Goal: Task Accomplishment & Management: Use online tool/utility

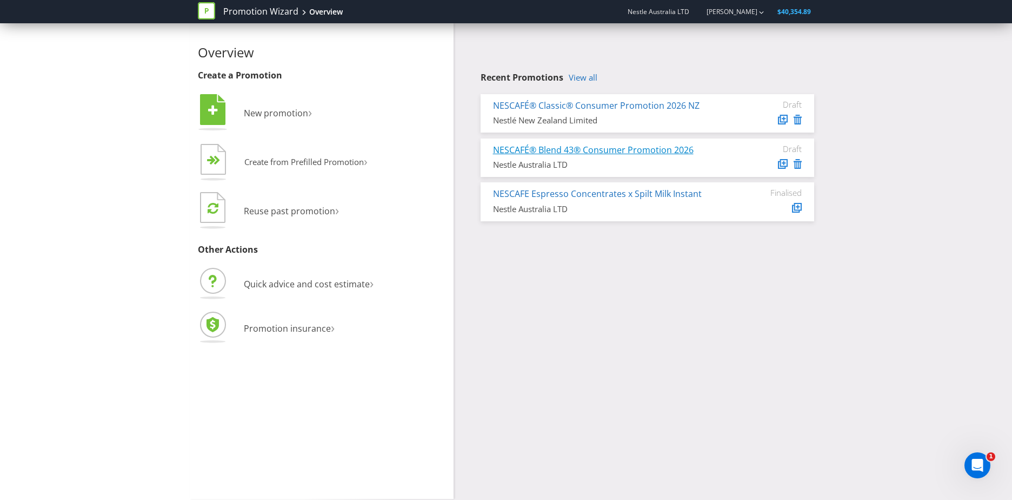
click at [619, 150] on link "NESCAFÉ® Blend 43® Consumer Promotion 2026" at bounding box center [593, 150] width 201 height 12
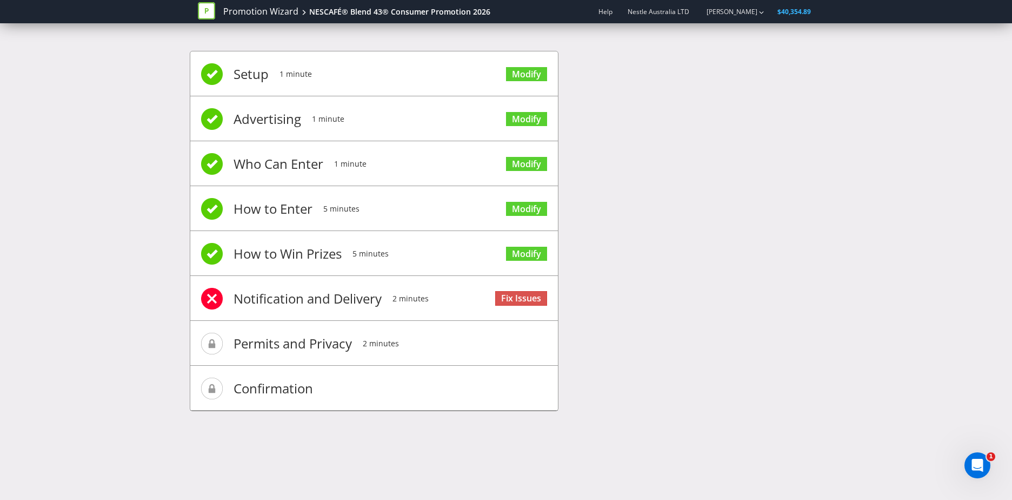
click at [464, 290] on li "Notification and Delivery 2 minutes Fix Issues" at bounding box center [374, 298] width 368 height 45
click at [527, 293] on link "Fix Issues" at bounding box center [521, 298] width 52 height 15
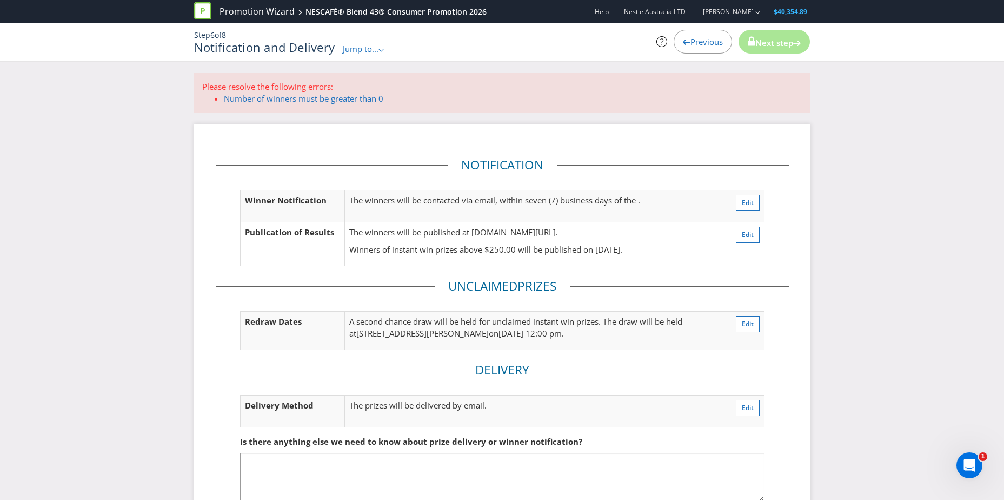
click at [697, 42] on span "Previous" at bounding box center [706, 41] width 32 height 11
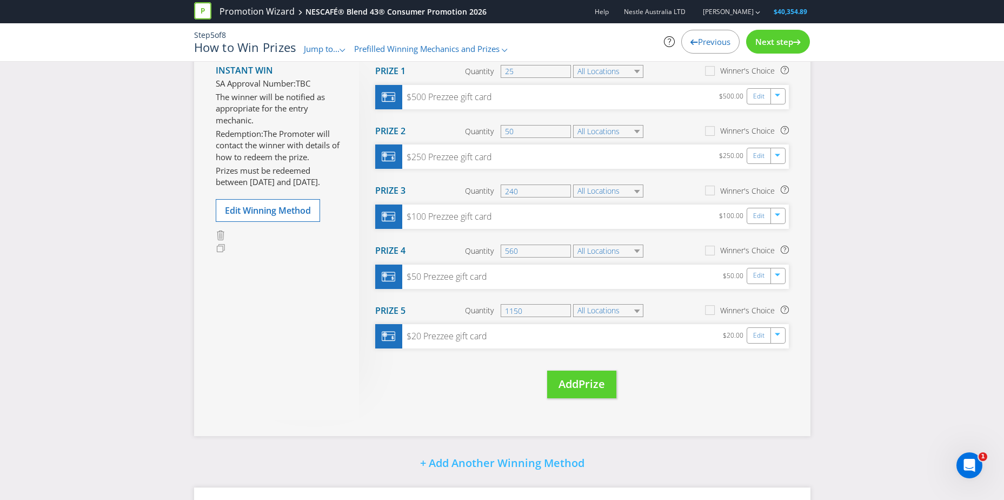
scroll to position [20, 0]
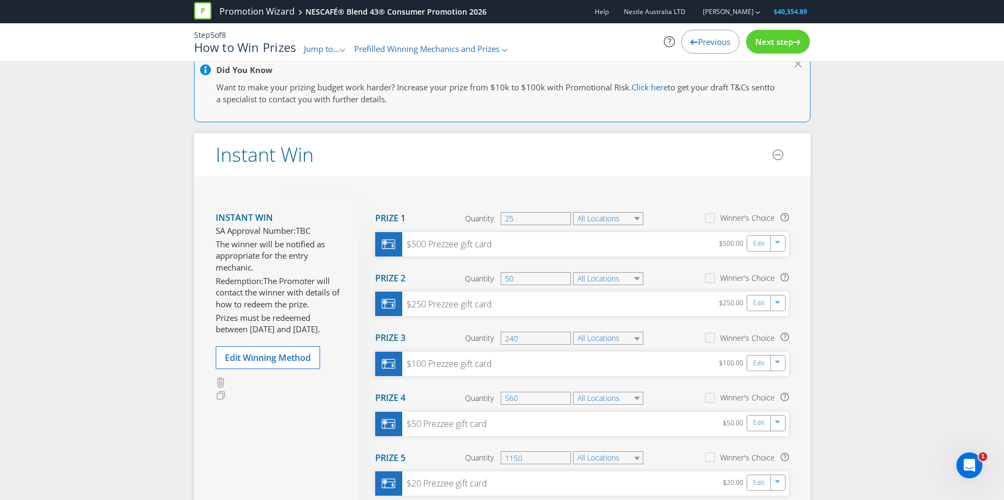
click at [782, 43] on span "Next step" at bounding box center [774, 41] width 38 height 11
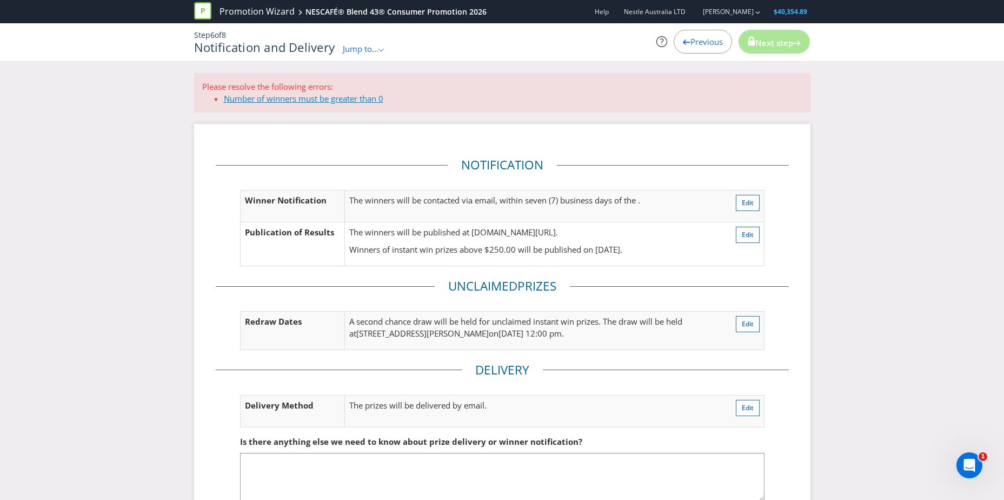
click at [347, 99] on link "Number of winners must be greater than 0" at bounding box center [303, 98] width 159 height 11
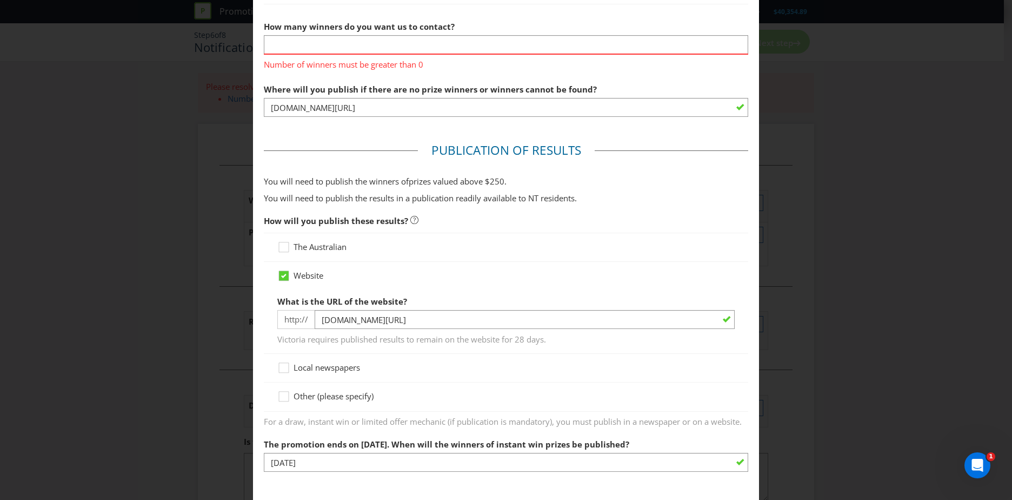
scroll to position [410, 0]
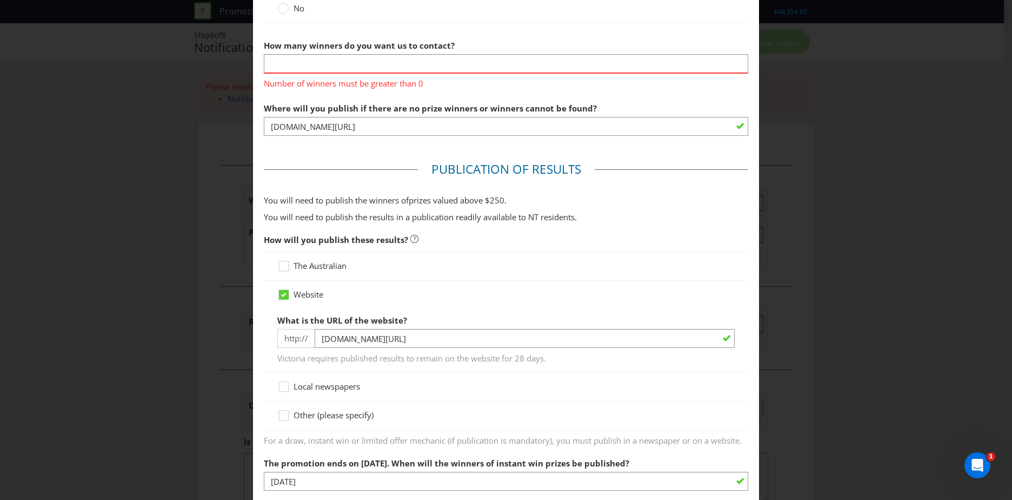
click at [396, 72] on div "Number of winners must be greater than 0" at bounding box center [506, 80] width 484 height 17
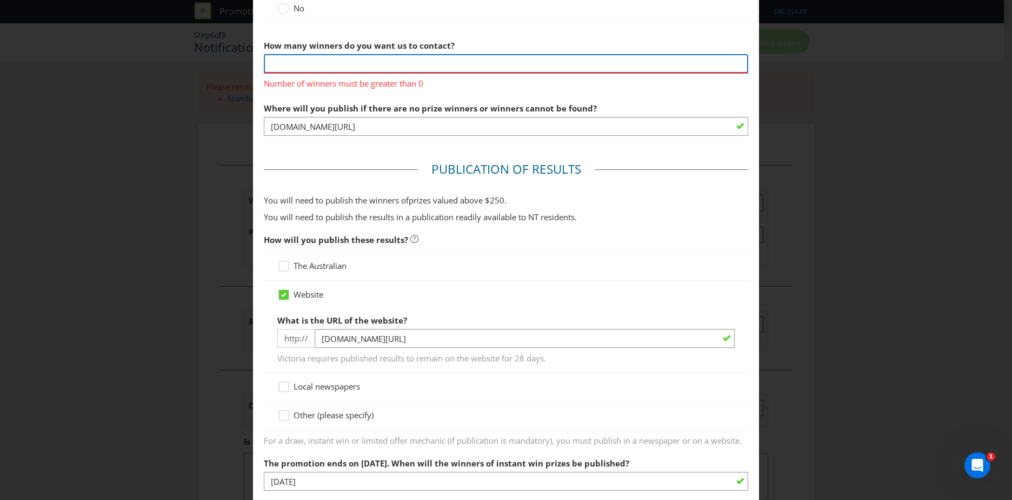
click at [402, 65] on input "text" at bounding box center [506, 63] width 484 height 19
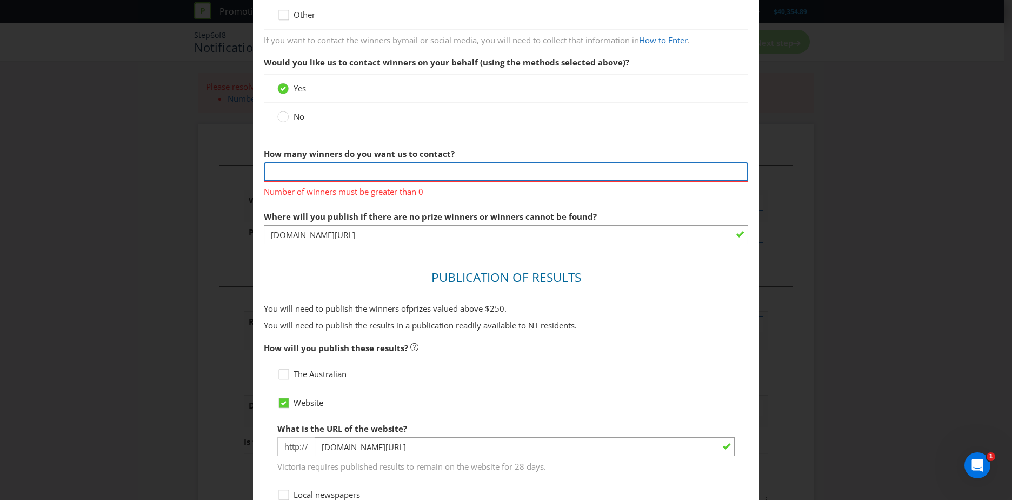
scroll to position [194, 0]
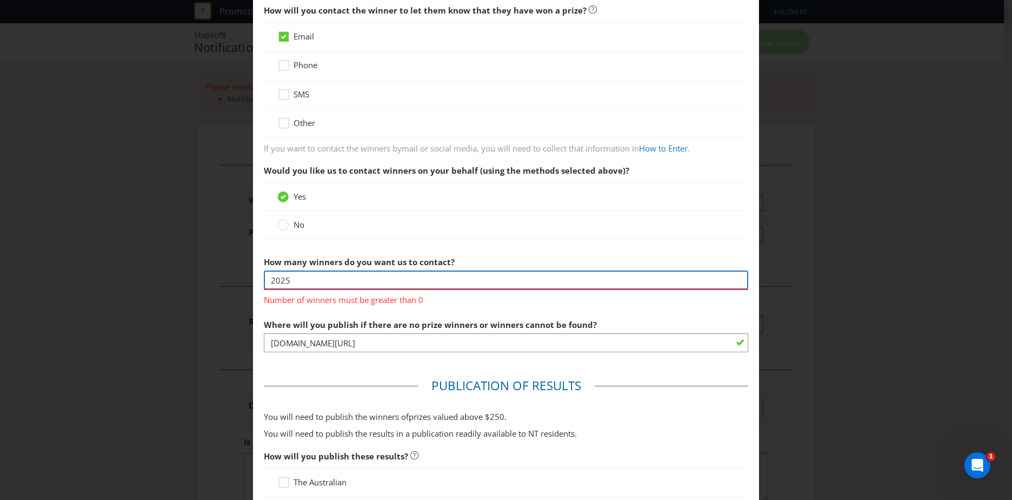
type input "2025"
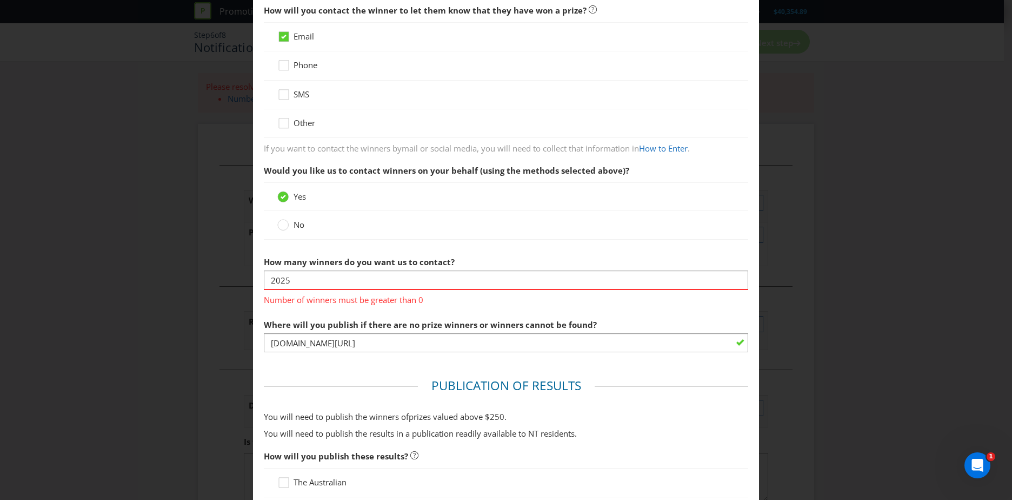
click at [591, 225] on div "No" at bounding box center [505, 224] width 457 height 11
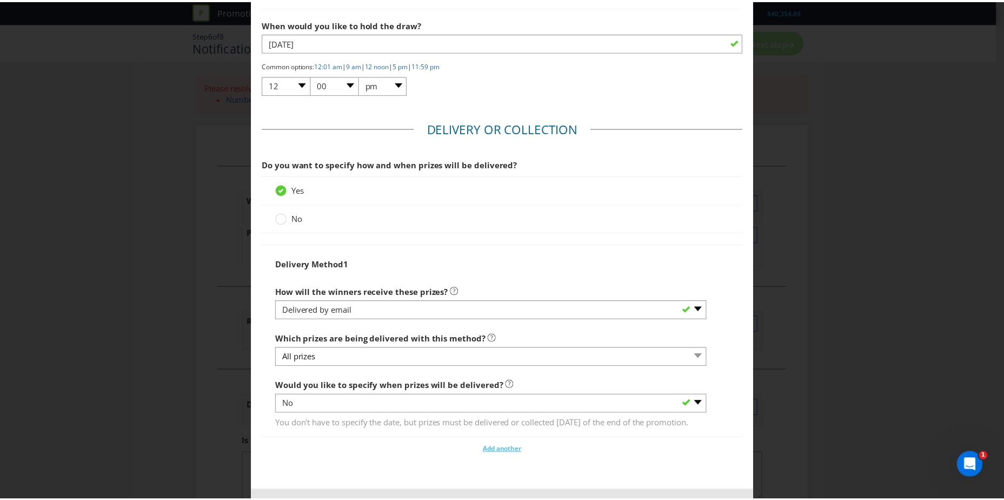
scroll to position [1384, 0]
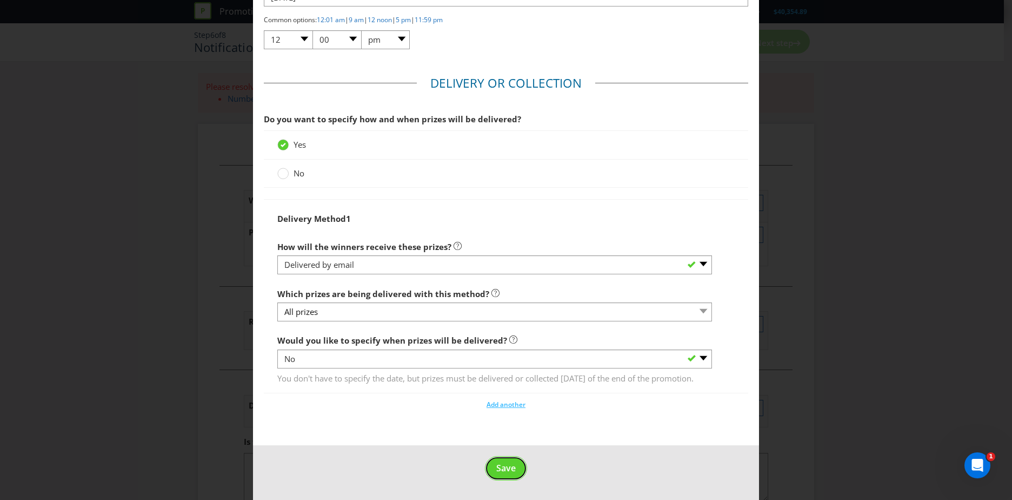
click at [521, 464] on button "Save" at bounding box center [506, 468] width 42 height 24
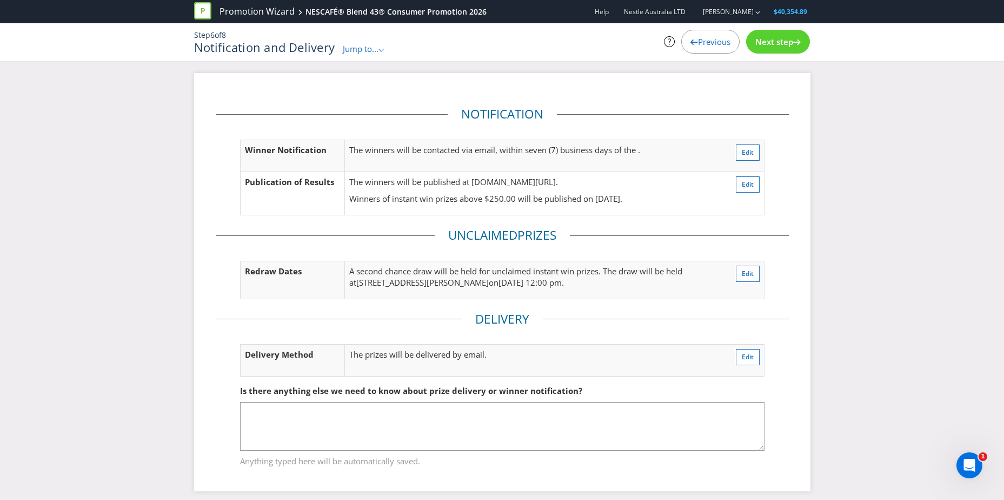
click at [777, 38] on span "Next step" at bounding box center [774, 41] width 38 height 11
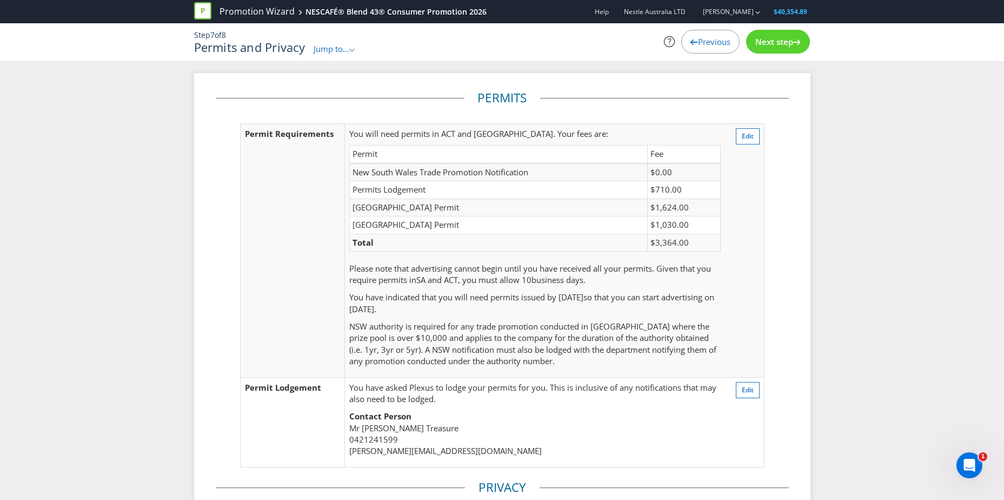
click at [706, 42] on span "Previous" at bounding box center [714, 41] width 32 height 11
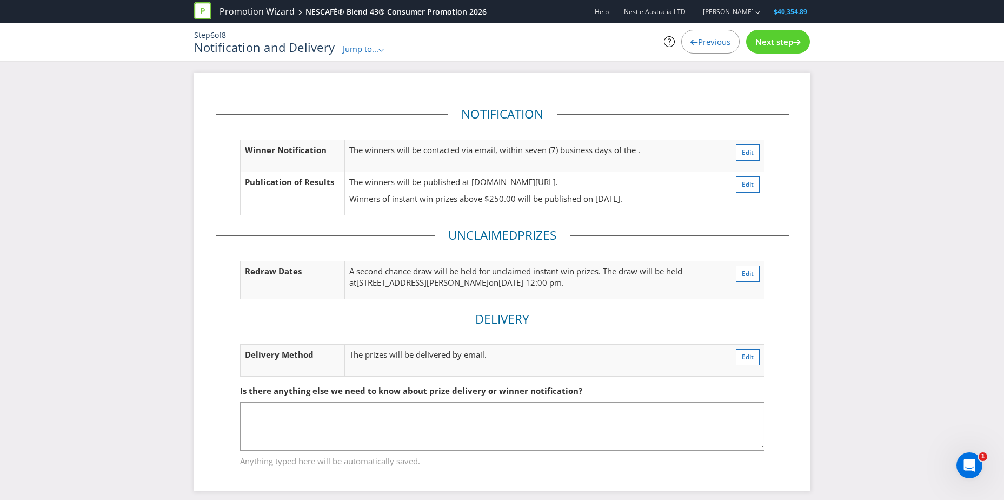
click at [762, 157] on td "Edit" at bounding box center [739, 155] width 49 height 32
click at [744, 180] on span "Edit" at bounding box center [748, 183] width 12 height 9
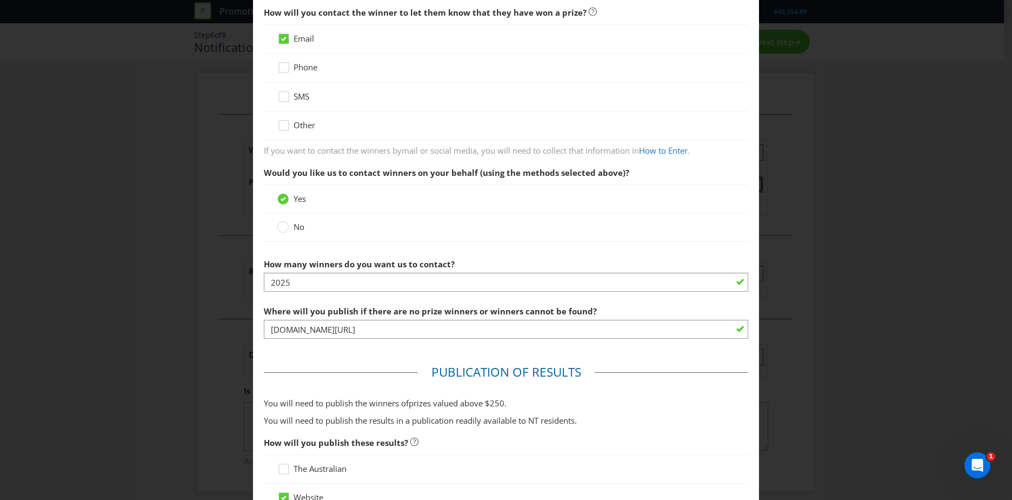
scroll to position [176, 0]
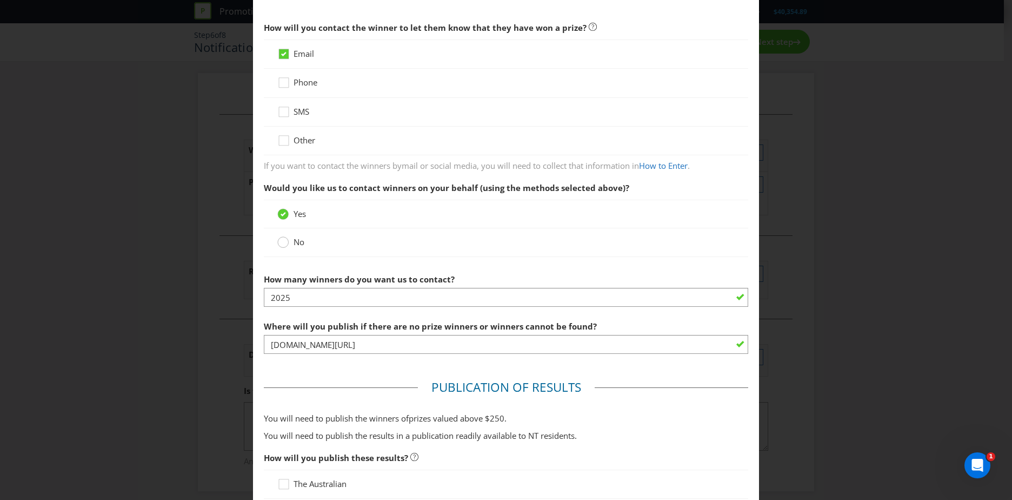
click at [285, 243] on circle at bounding box center [283, 242] width 11 height 11
click at [0, 0] on input "No" at bounding box center [0, 0] width 0 height 0
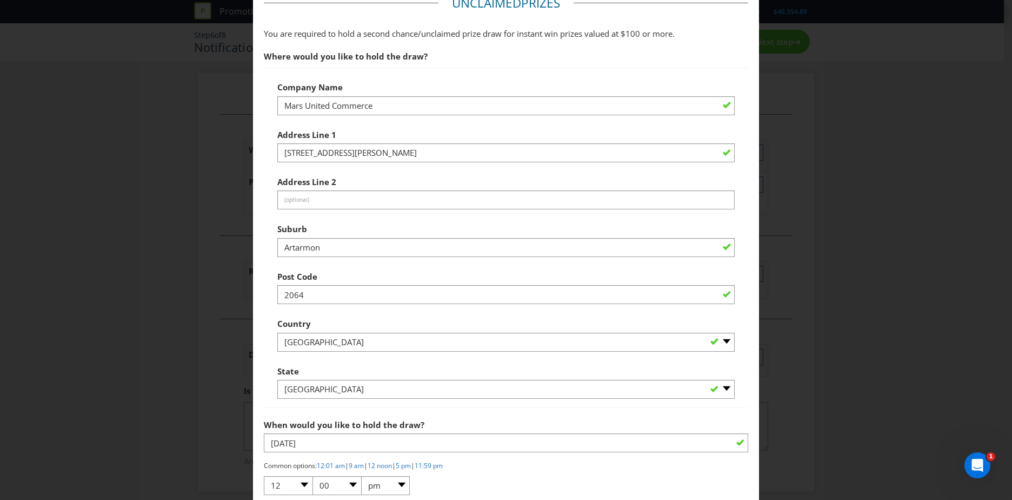
scroll to position [973, 0]
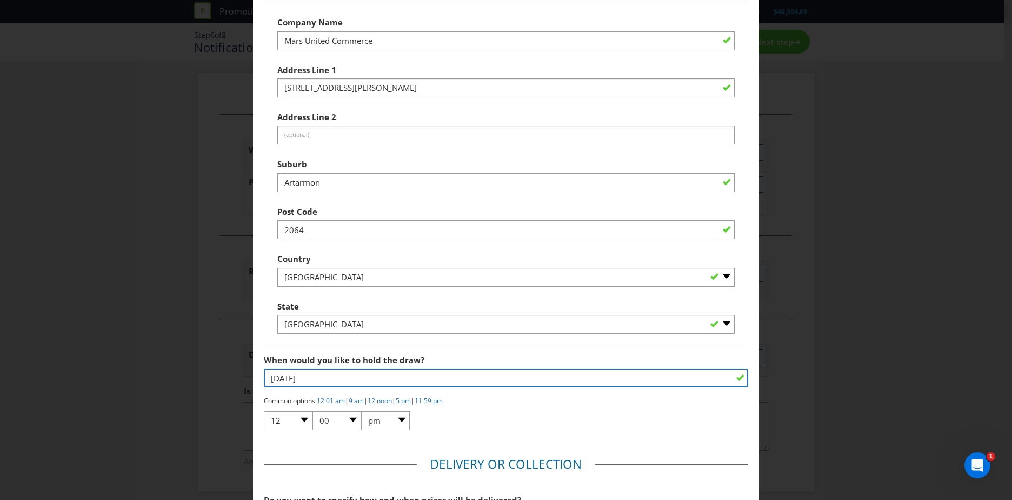
click at [285, 387] on input "[DATE]" at bounding box center [506, 377] width 484 height 19
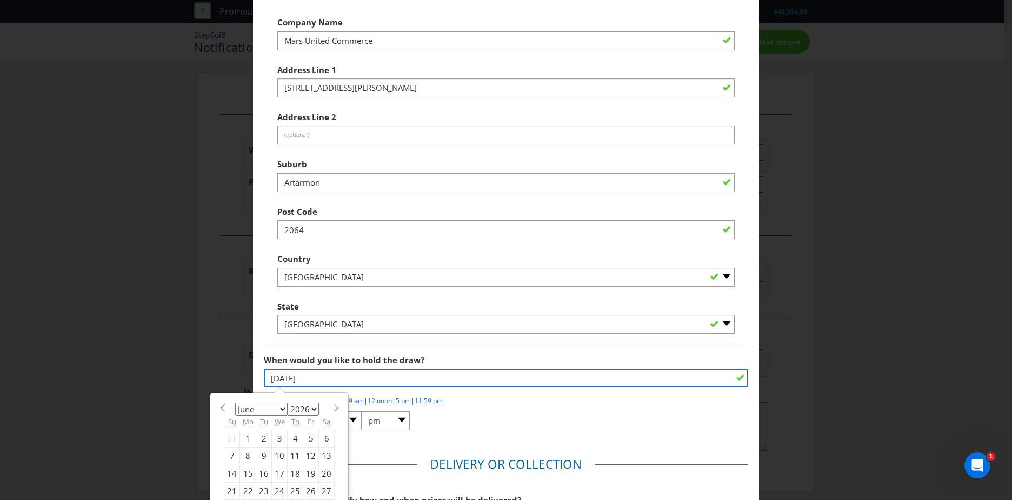
drag, startPoint x: 291, startPoint y: 388, endPoint x: 284, endPoint y: 370, distance: 18.7
click at [290, 387] on input "[DATE]" at bounding box center [506, 377] width 484 height 19
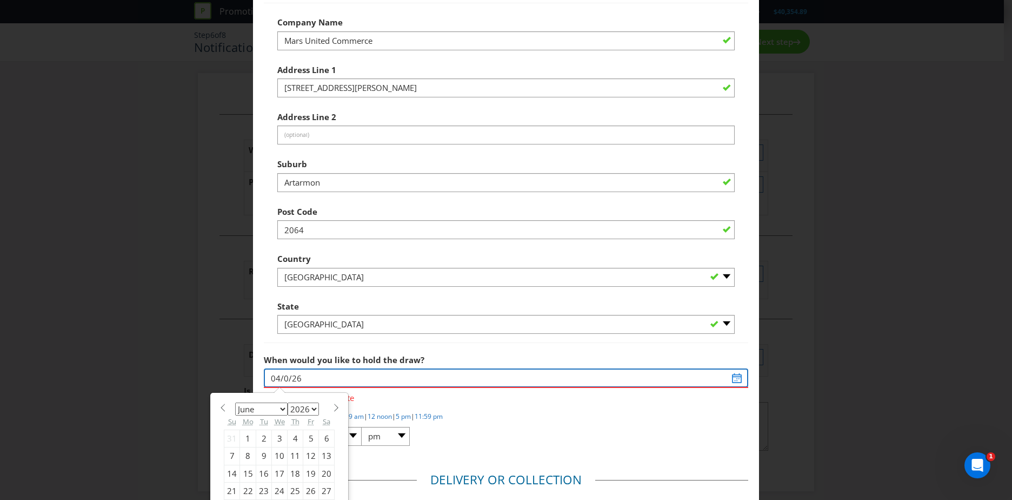
type input "[DATE]"
select select "8"
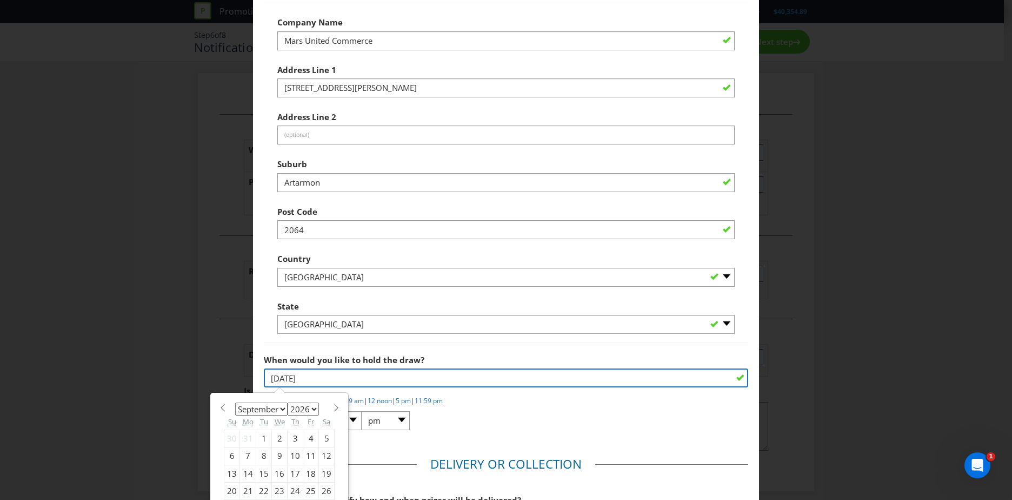
type input "[DATE]"
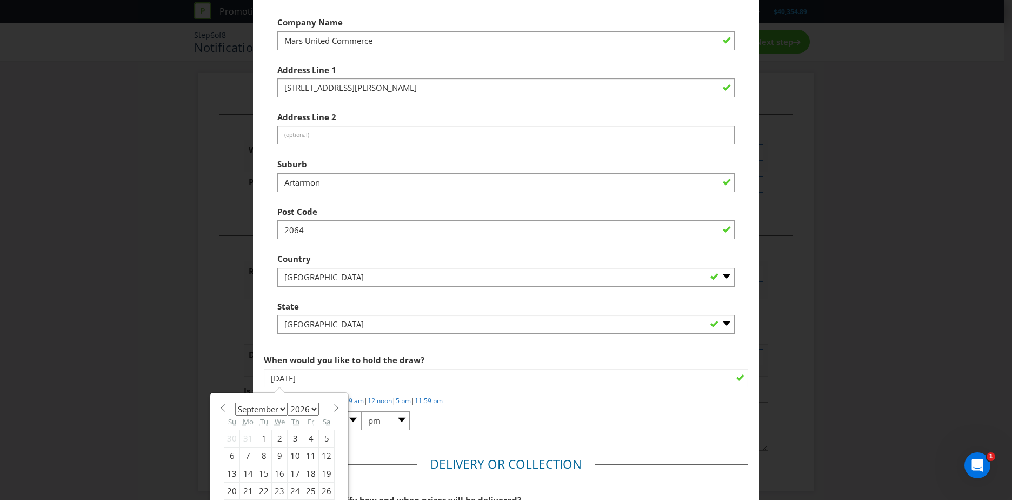
drag, startPoint x: 311, startPoint y: 348, endPoint x: 315, endPoint y: 343, distance: 6.2
click at [312, 343] on div "Company Name Mars United Commerce Address Line 1 6/43-45 [PERSON_NAME] St Addre…" at bounding box center [506, 173] width 484 height 340
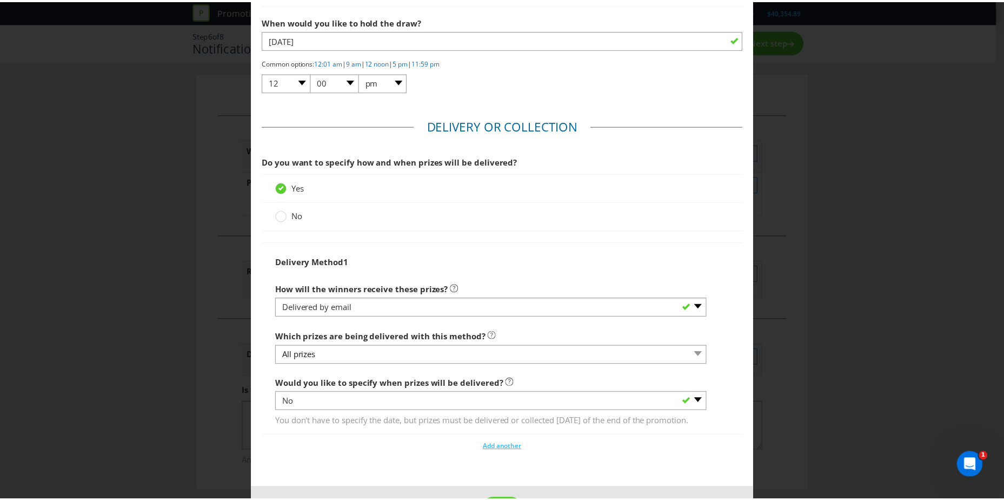
scroll to position [1377, 0]
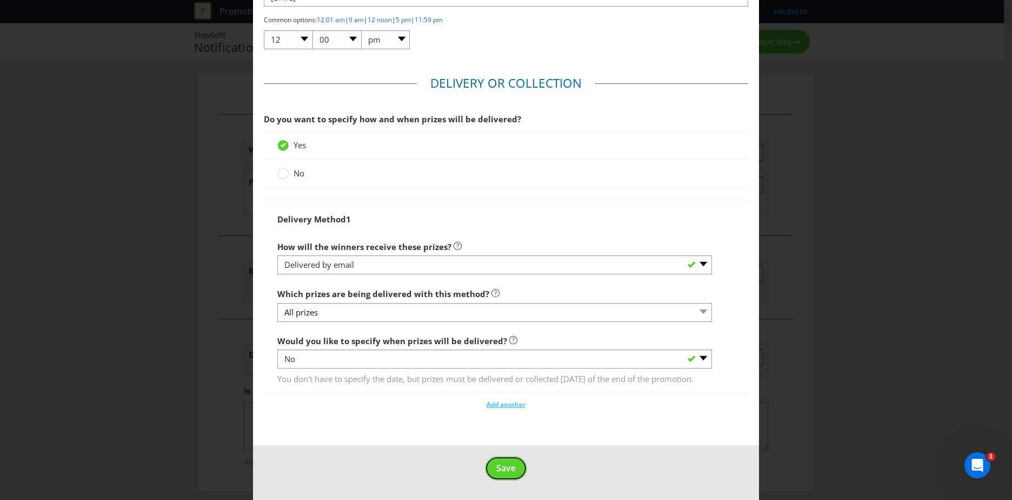
click at [501, 454] on footer "Save" at bounding box center [506, 472] width 506 height 55
click at [502, 466] on span "Save" at bounding box center [505, 468] width 19 height 12
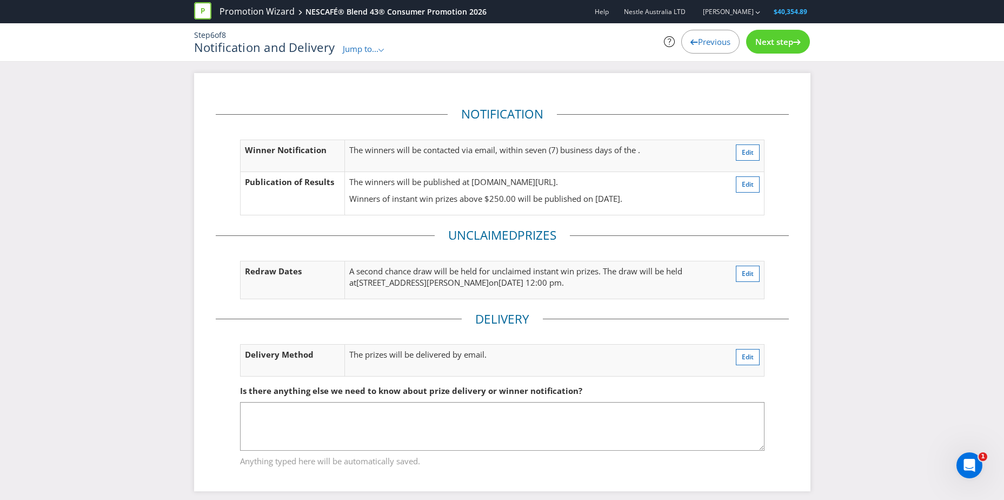
click at [775, 39] on span "Next step" at bounding box center [774, 41] width 38 height 11
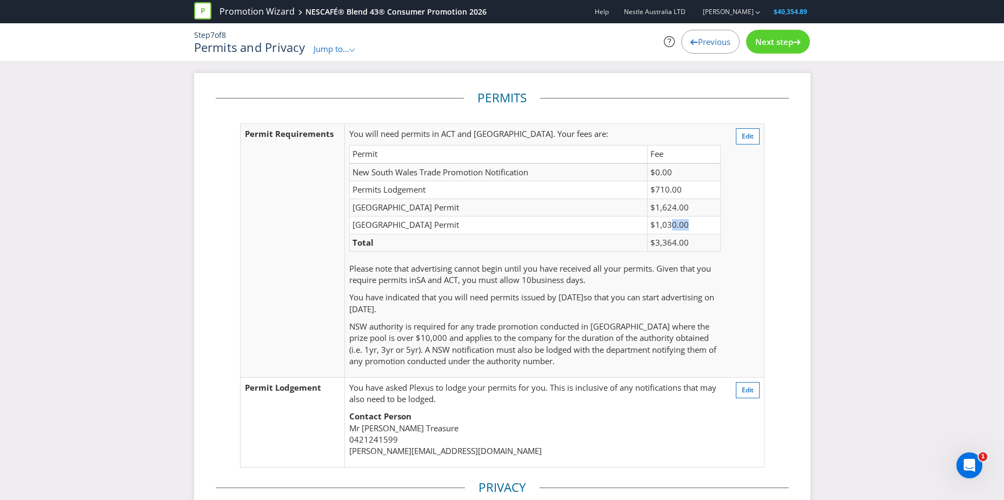
drag, startPoint x: 694, startPoint y: 226, endPoint x: 656, endPoint y: 227, distance: 37.3
click at [656, 227] on td "$1,030.00" at bounding box center [684, 224] width 72 height 17
drag, startPoint x: 656, startPoint y: 227, endPoint x: 587, endPoint y: 216, distance: 70.7
click at [587, 218] on td "[GEOGRAPHIC_DATA] Permit" at bounding box center [499, 224] width 298 height 17
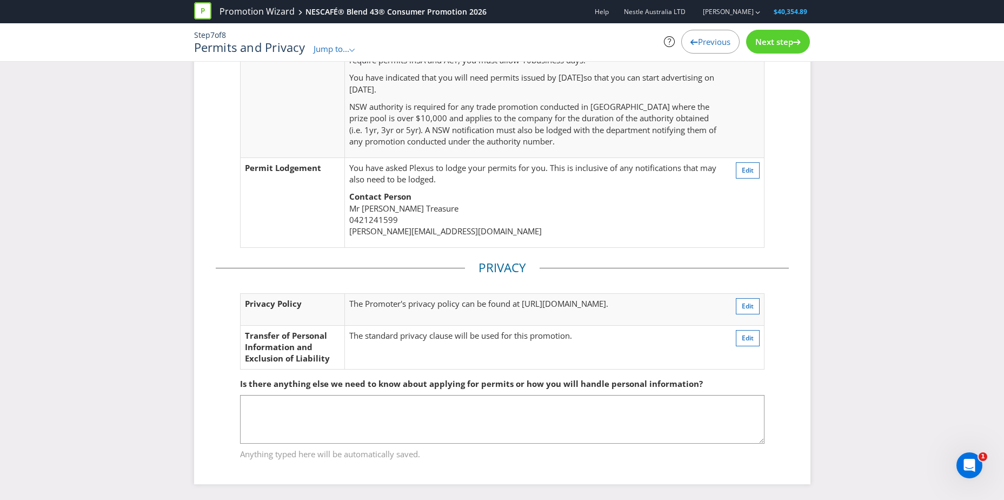
scroll to position [221, 0]
click at [778, 43] on span "Next step" at bounding box center [774, 41] width 38 height 11
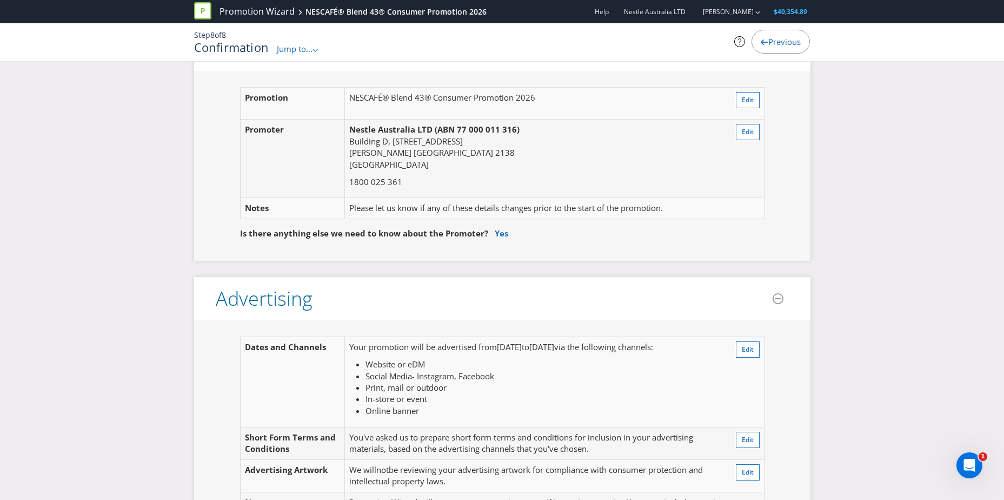
scroll to position [58, 0]
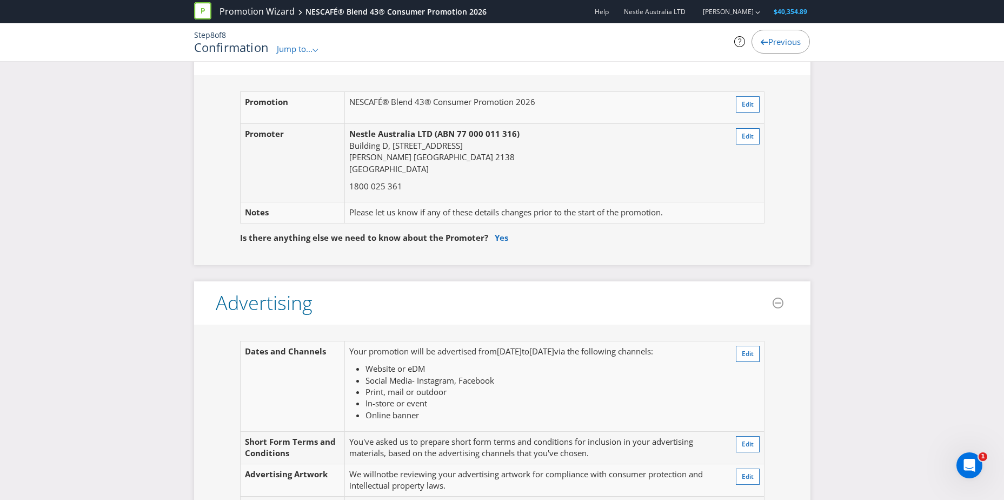
click at [779, 46] on span "Previous" at bounding box center [784, 41] width 32 height 11
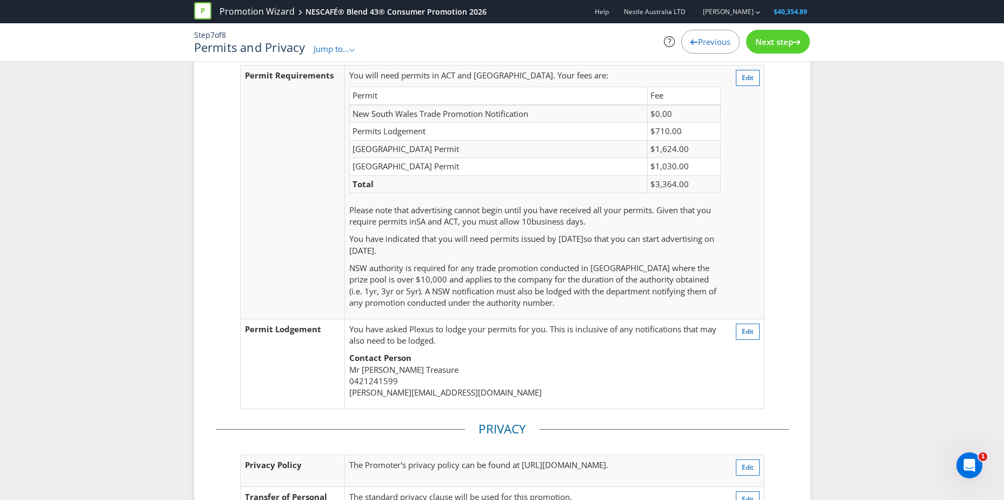
scroll to position [221, 0]
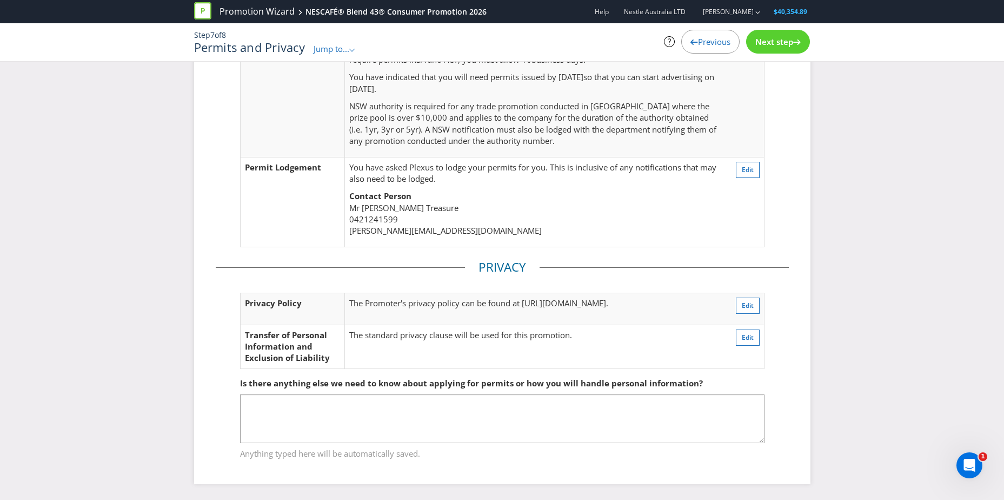
click at [779, 45] on span "Next step" at bounding box center [774, 41] width 38 height 11
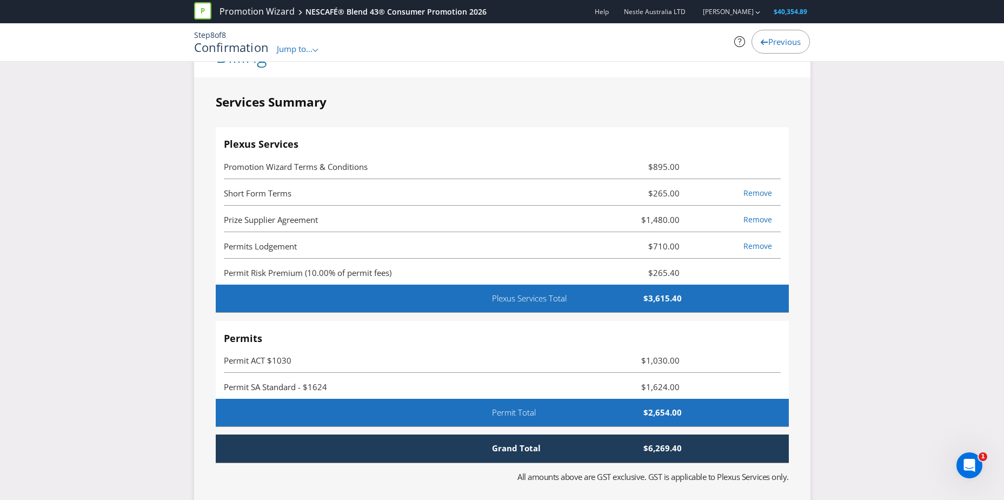
scroll to position [2978, 0]
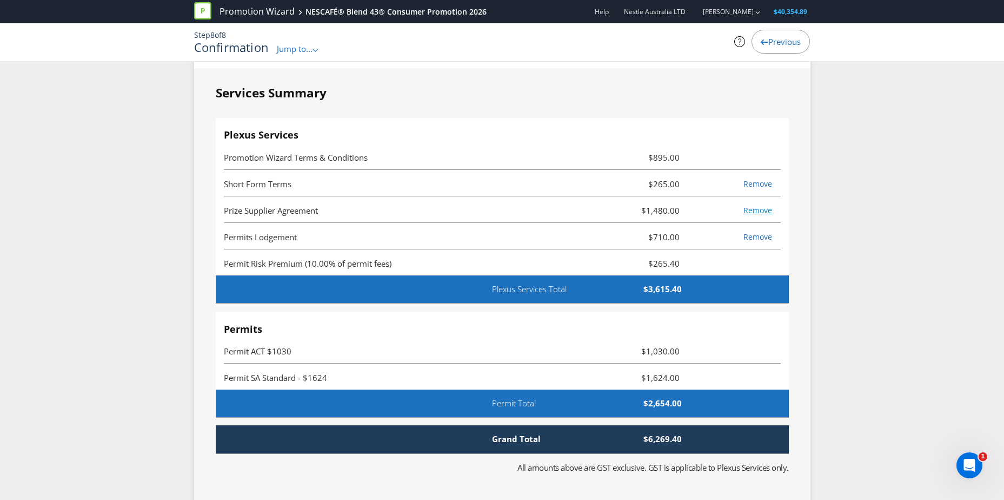
click at [760, 215] on link "Remove" at bounding box center [757, 210] width 29 height 10
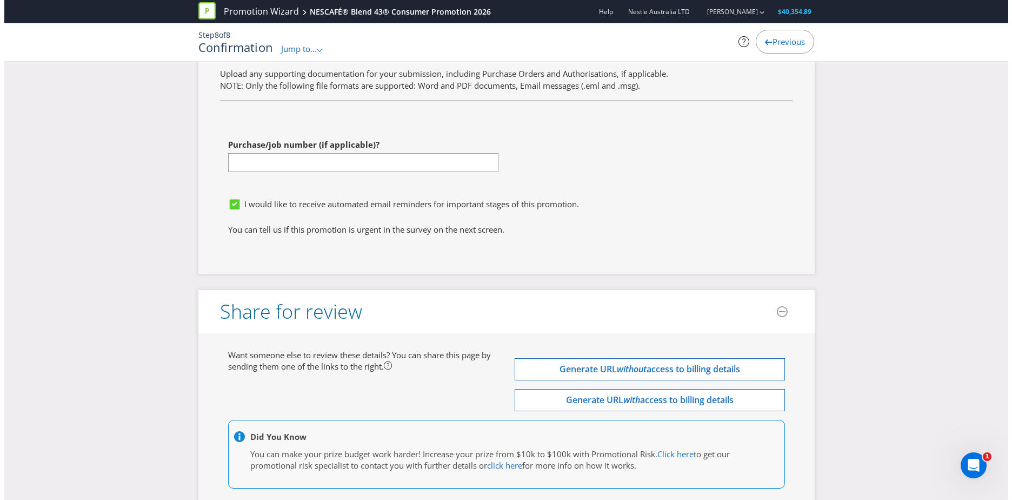
scroll to position [3977, 0]
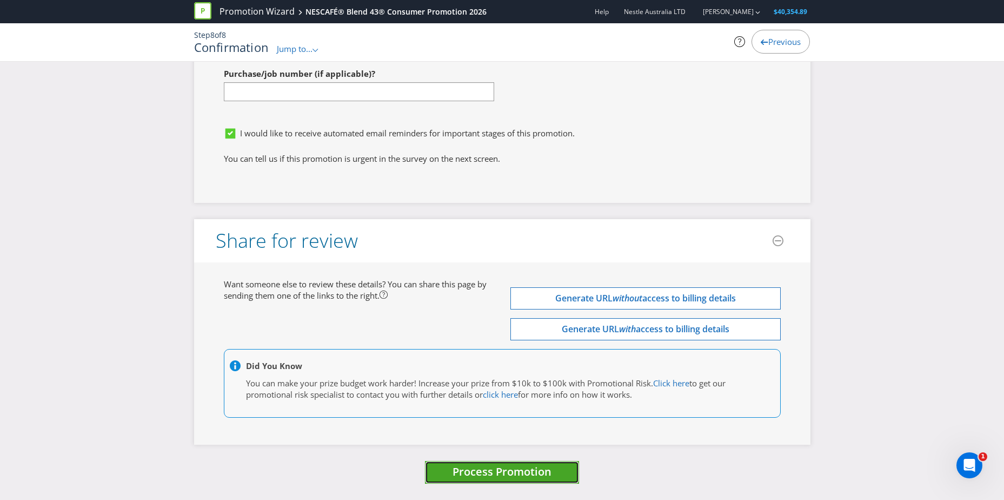
click at [540, 468] on span "Process Promotion" at bounding box center [502, 471] width 99 height 15
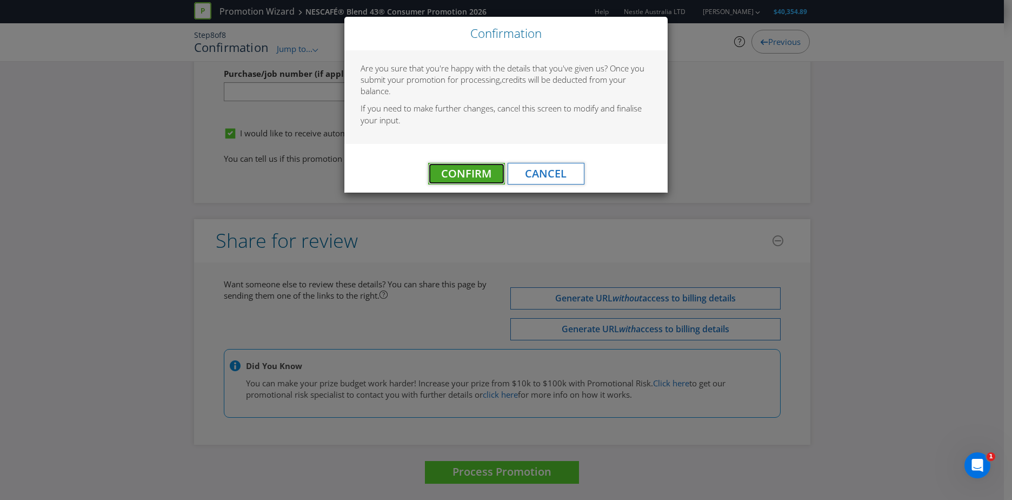
click at [467, 171] on span "Confirm" at bounding box center [466, 173] width 50 height 15
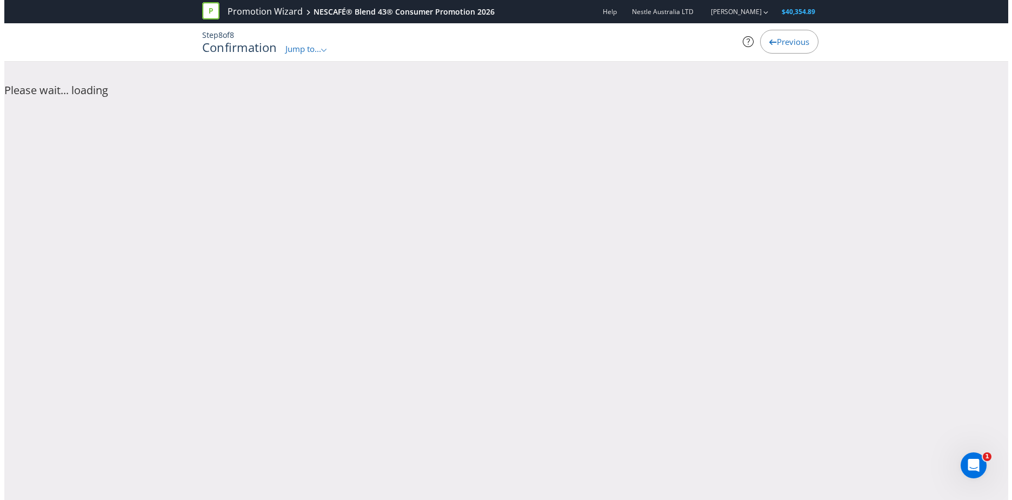
scroll to position [0, 0]
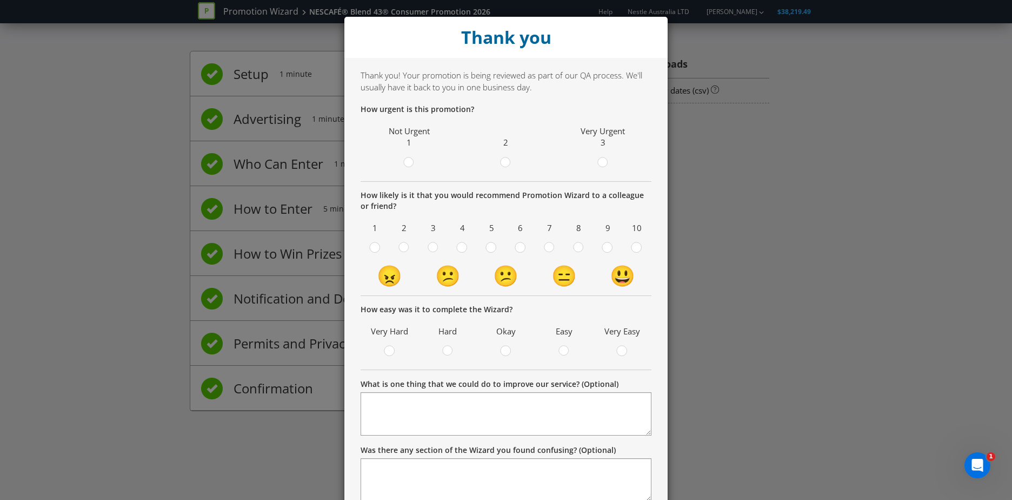
drag, startPoint x: 501, startPoint y: 159, endPoint x: 516, endPoint y: 160, distance: 15.7
click at [503, 159] on div at bounding box center [505, 158] width 5 height 5
click at [0, 0] on input "radio" at bounding box center [0, 0] width 0 height 0
click at [547, 244] on div at bounding box center [549, 243] width 5 height 5
click at [0, 0] on input "radio" at bounding box center [0, 0] width 0 height 0
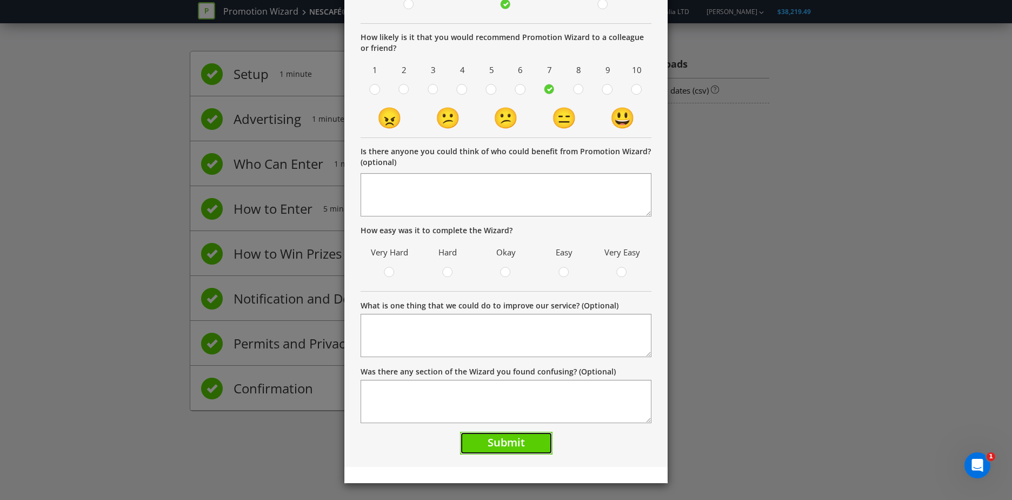
click at [521, 442] on button "Submit" at bounding box center [506, 442] width 92 height 23
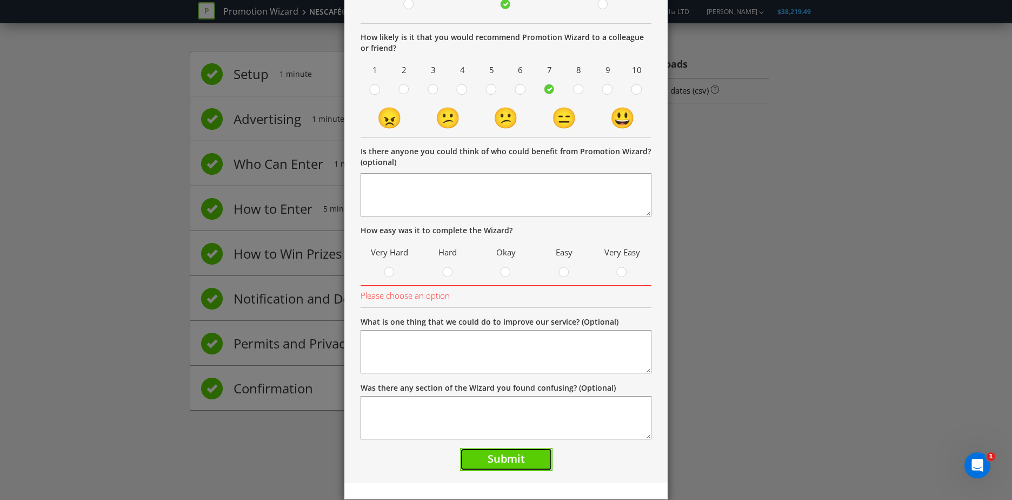
scroll to position [104, 0]
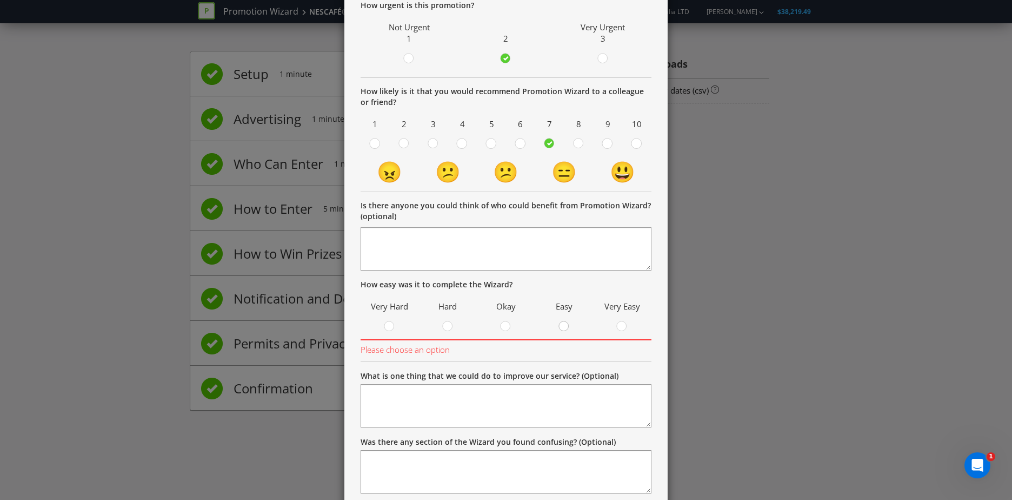
click at [566, 322] on label at bounding box center [564, 328] width 18 height 14
click at [0, 0] on input "radio" at bounding box center [0, 0] width 0 height 0
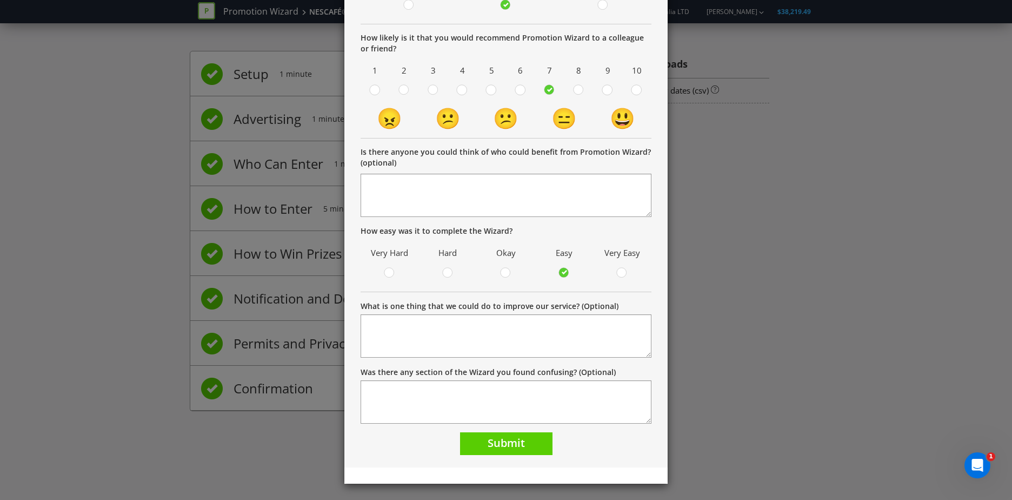
scroll to position [158, 0]
click at [493, 451] on button "Submit" at bounding box center [506, 442] width 92 height 23
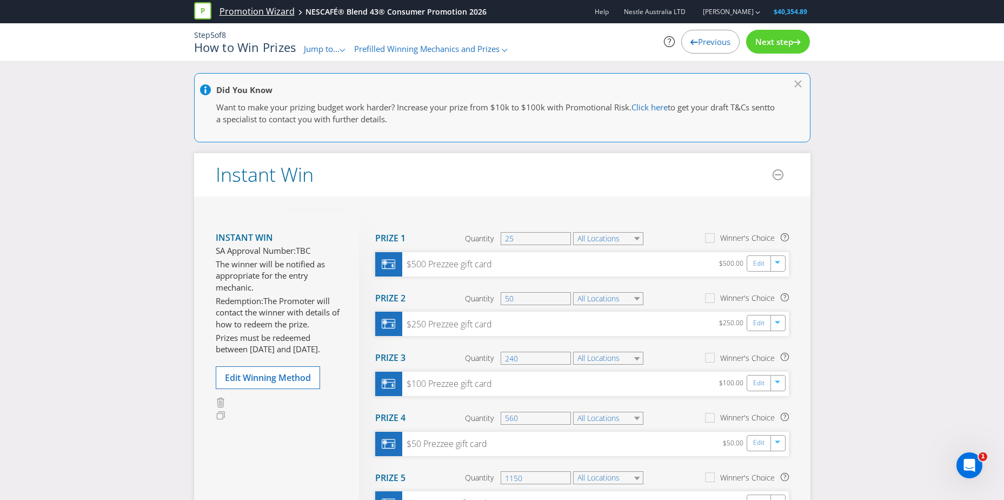
click at [249, 8] on link "Promotion Wizard" at bounding box center [257, 11] width 75 height 12
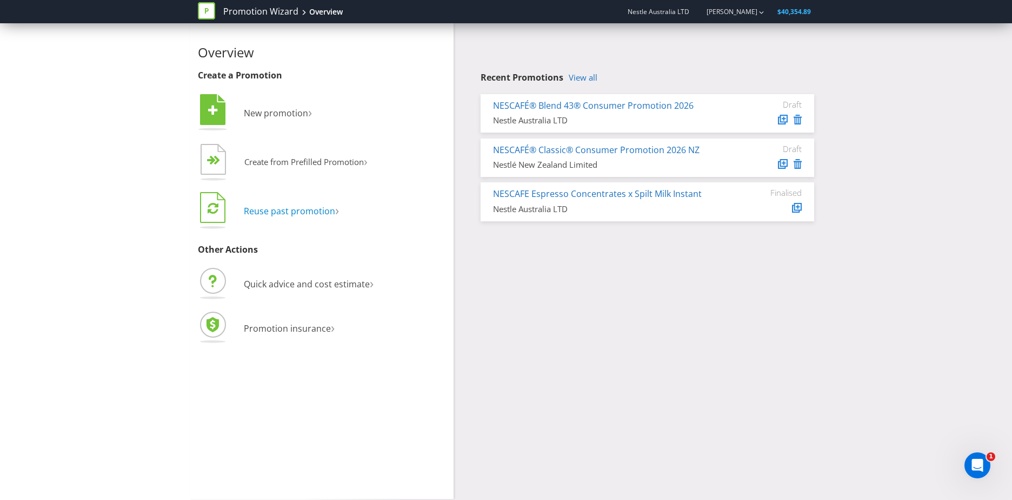
click at [288, 212] on span "Reuse past promotion" at bounding box center [289, 211] width 91 height 12
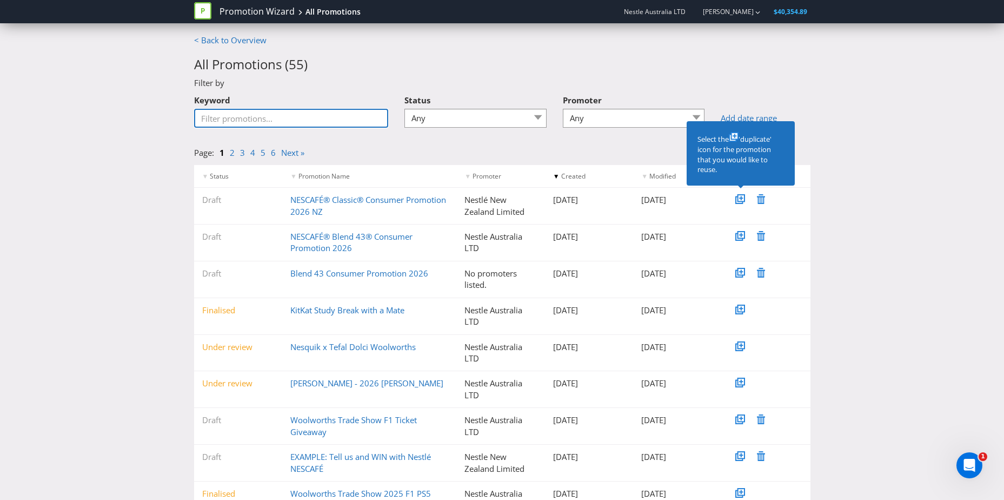
click at [350, 110] on input "Keyword" at bounding box center [291, 118] width 195 height 19
type input "Blend 43"
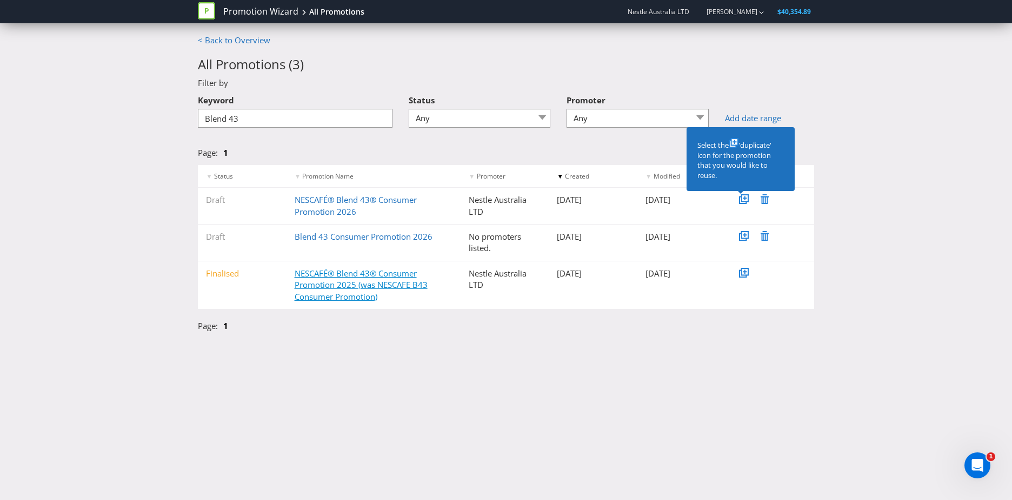
click at [381, 285] on link "NESCAFÉ® Blend 43® Consumer Promotion 2025 (was NESCAFE B43 Consumer Promotion)" at bounding box center [361, 285] width 133 height 34
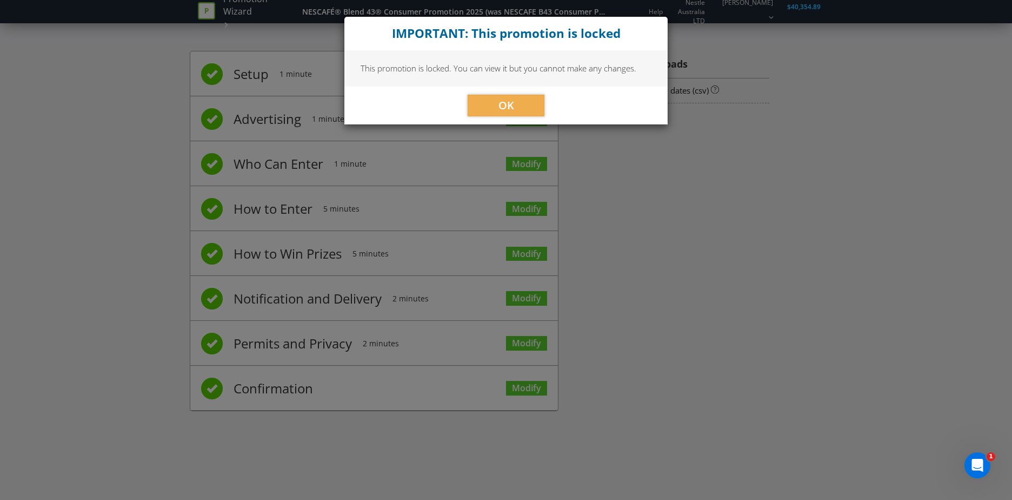
drag, startPoint x: 533, startPoint y: 116, endPoint x: 521, endPoint y: 118, distance: 12.0
click at [529, 117] on div "OK" at bounding box center [505, 106] width 323 height 38
click at [501, 104] on span "OK" at bounding box center [506, 105] width 16 height 15
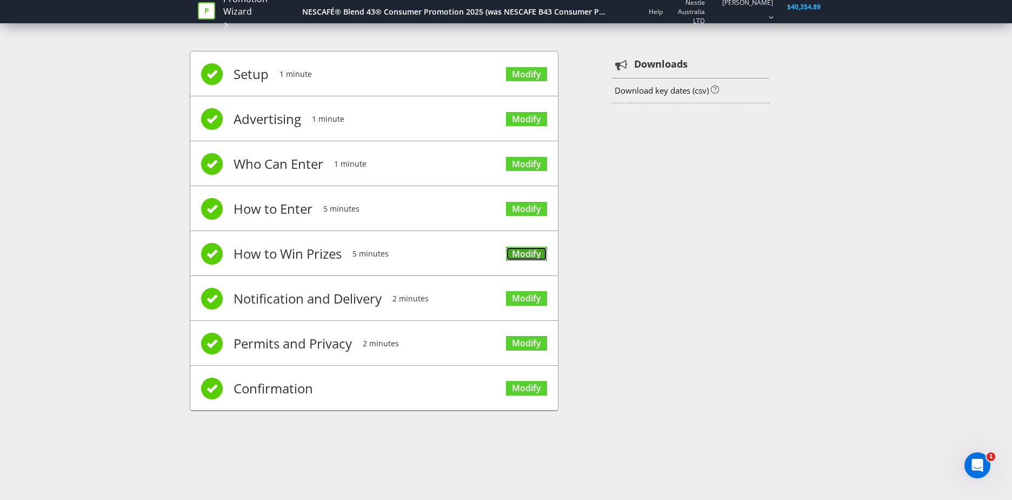
click at [527, 253] on link "Modify" at bounding box center [526, 254] width 41 height 15
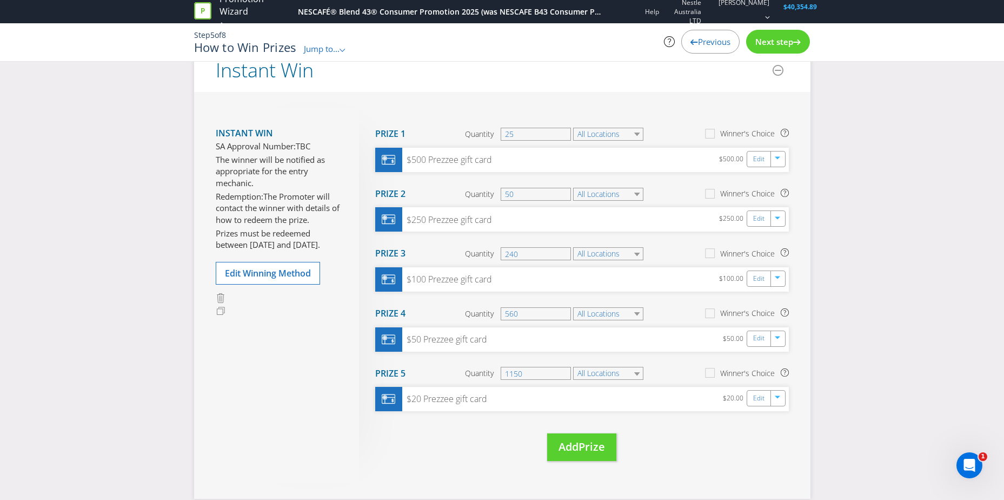
scroll to position [108, 0]
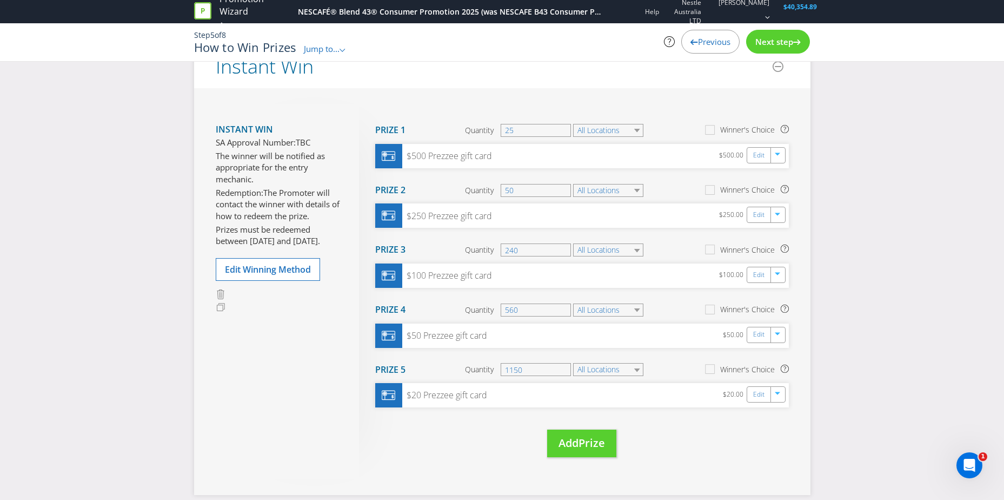
click at [791, 37] on span "Next step" at bounding box center [774, 41] width 38 height 11
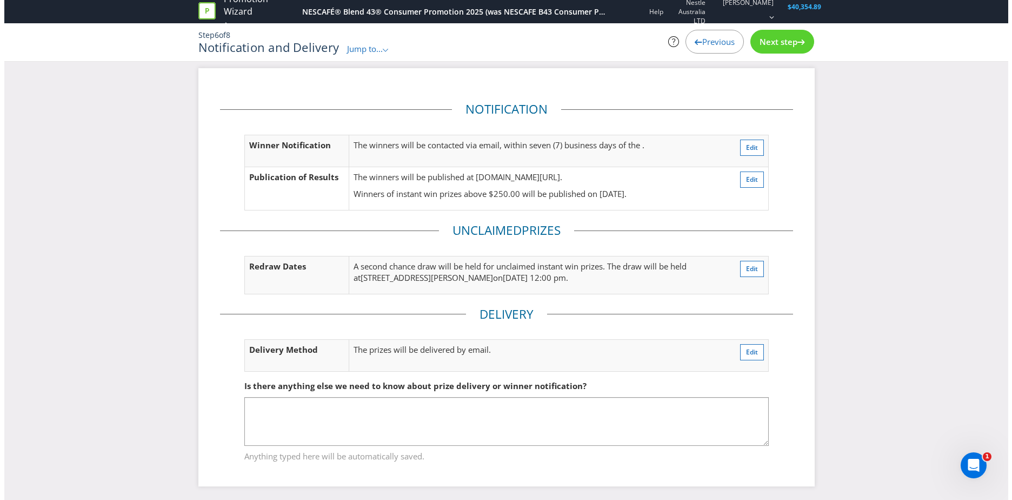
scroll to position [8, 0]
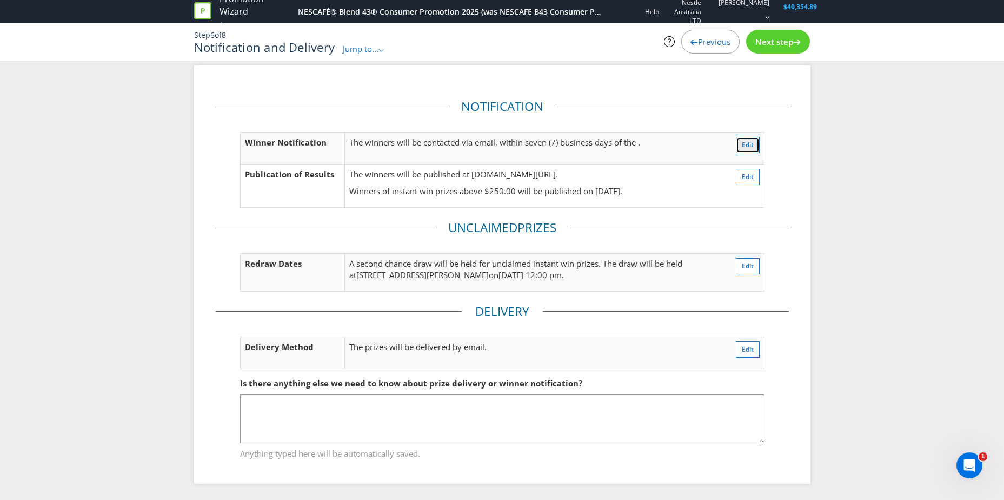
click at [742, 144] on span "Edit" at bounding box center [748, 144] width 12 height 9
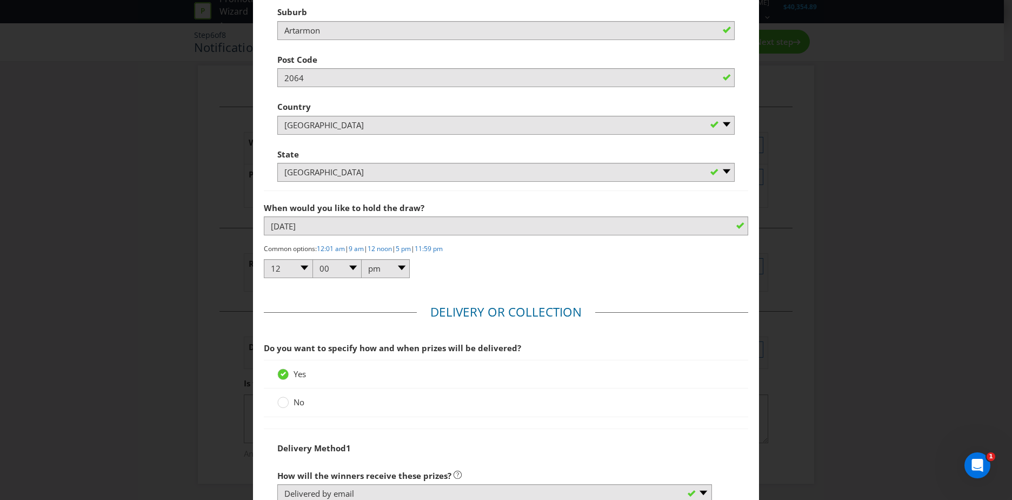
scroll to position [1394, 0]
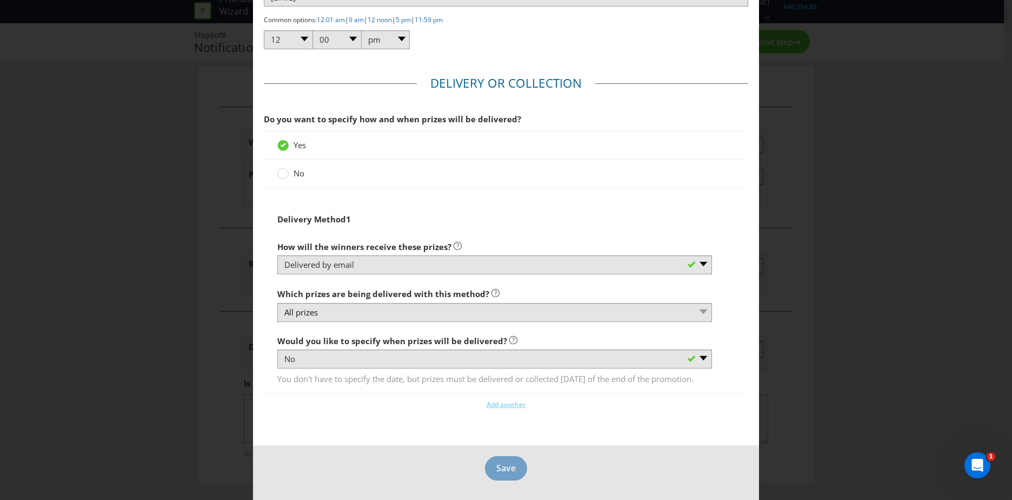
click at [482, 462] on footer "Save" at bounding box center [506, 472] width 506 height 55
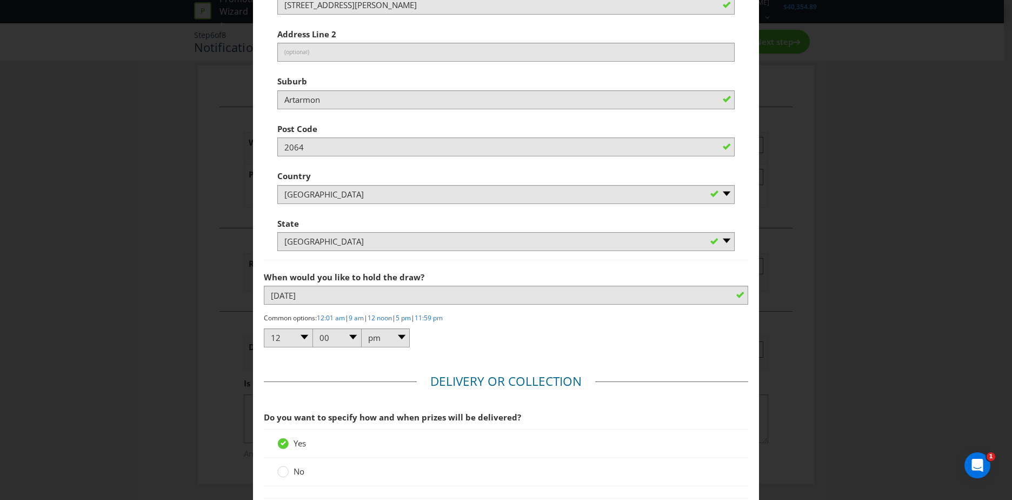
scroll to position [1069, 0]
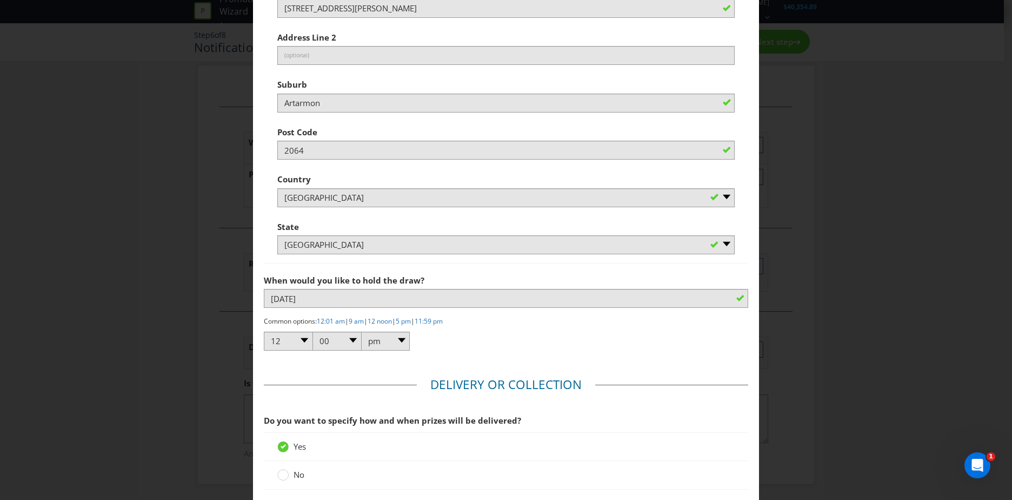
drag, startPoint x: 832, startPoint y: 141, endPoint x: 749, endPoint y: 145, distance: 82.9
click at [832, 142] on div "Notification and Delivery Based on your previous answers, you are not required …" at bounding box center [506, 250] width 1012 height 500
click at [795, 73] on div "Notification and Delivery Based on your previous answers, you are not required …" at bounding box center [506, 250] width 1012 height 500
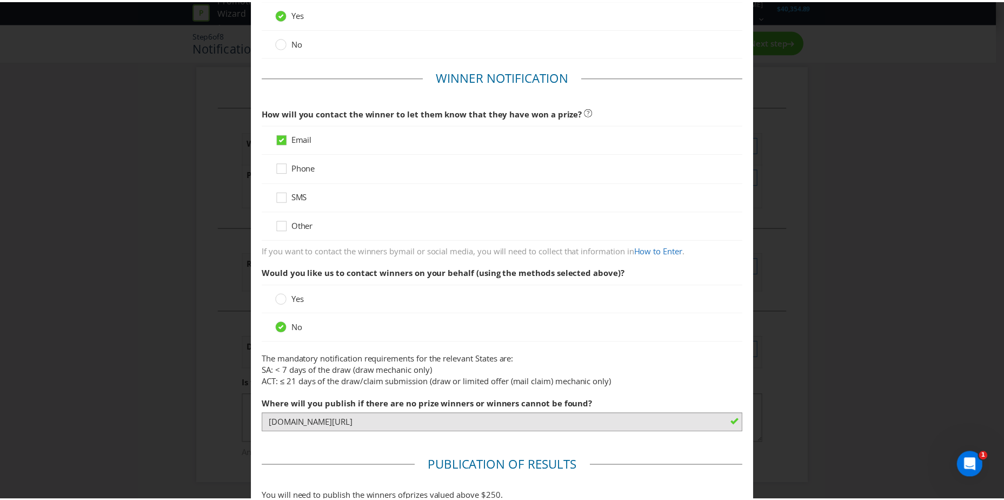
scroll to position [0, 0]
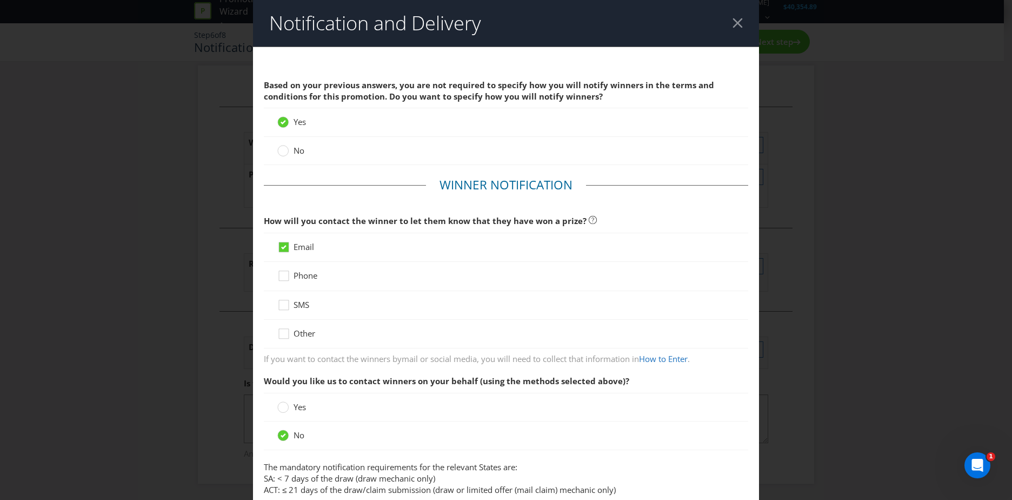
drag, startPoint x: 728, startPoint y: 23, endPoint x: 731, endPoint y: 35, distance: 12.2
click at [733, 24] on div at bounding box center [738, 23] width 10 height 10
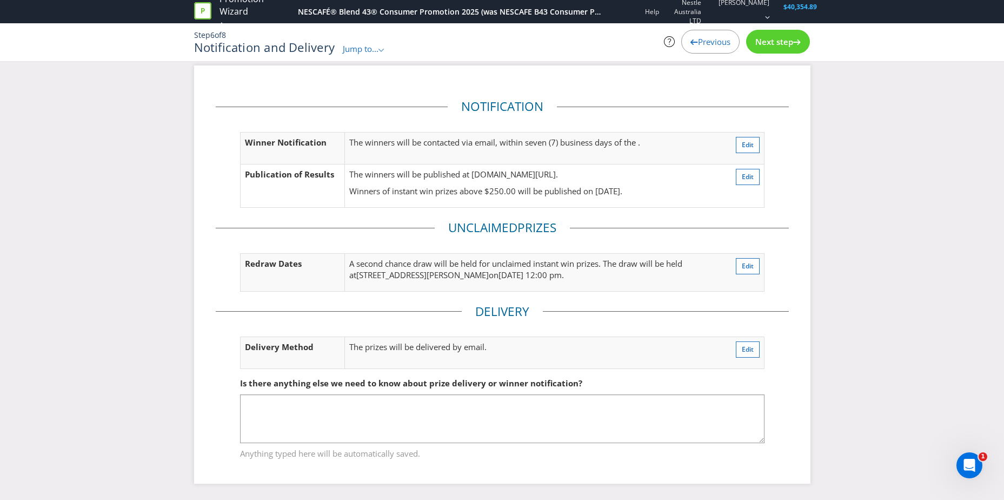
click at [752, 39] on div "Next step" at bounding box center [778, 42] width 64 height 24
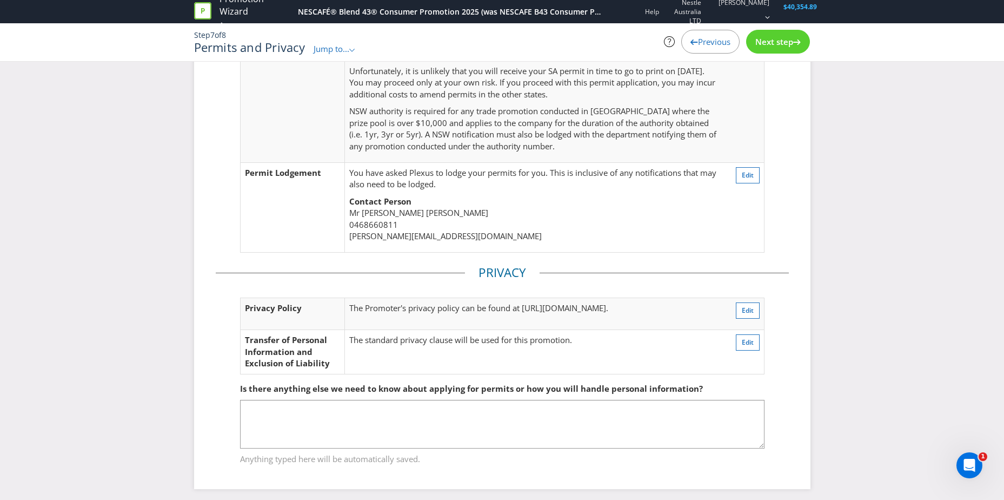
scroll to position [261, 0]
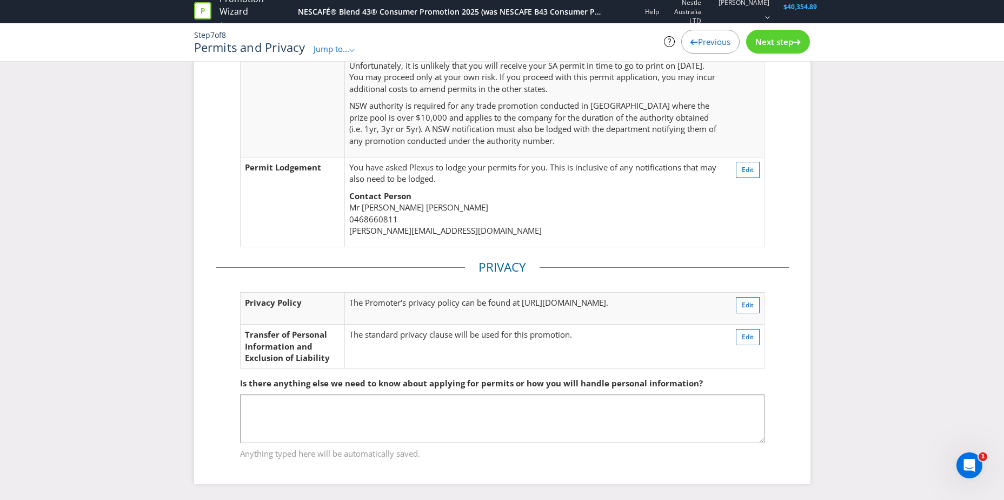
click at [781, 36] on div "Next step" at bounding box center [778, 42] width 64 height 24
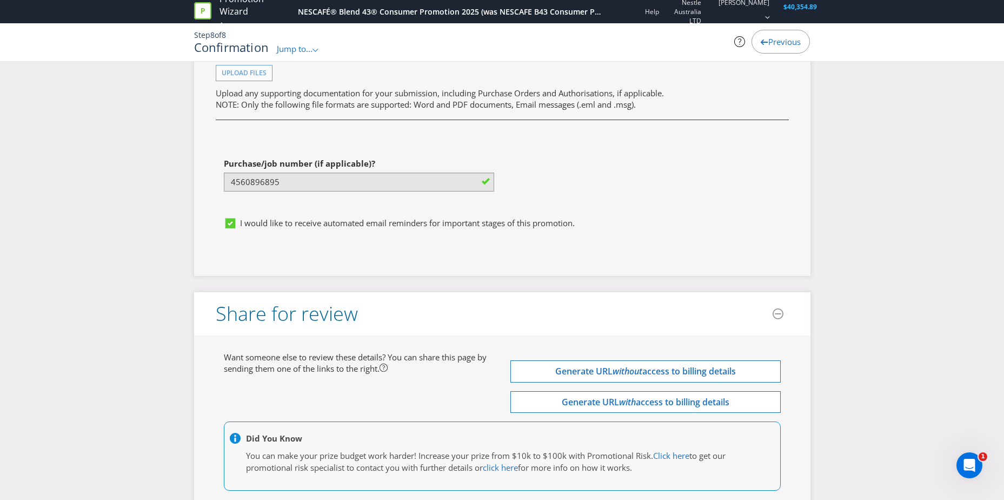
scroll to position [3852, 0]
